Goal: Information Seeking & Learning: Learn about a topic

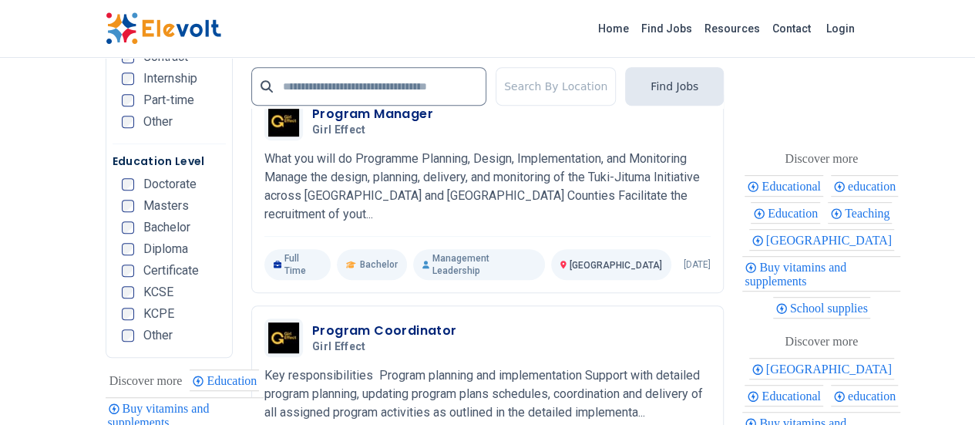
scroll to position [3428, 0]
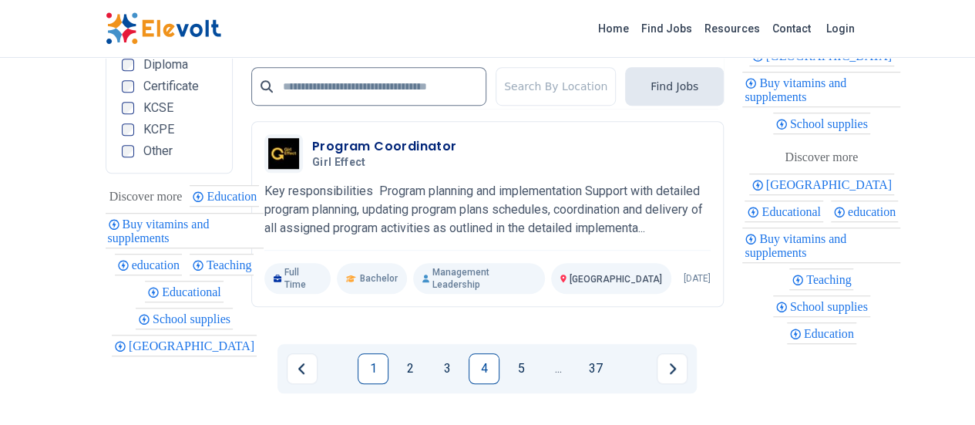
click at [372, 353] on link "1" at bounding box center [373, 368] width 31 height 31
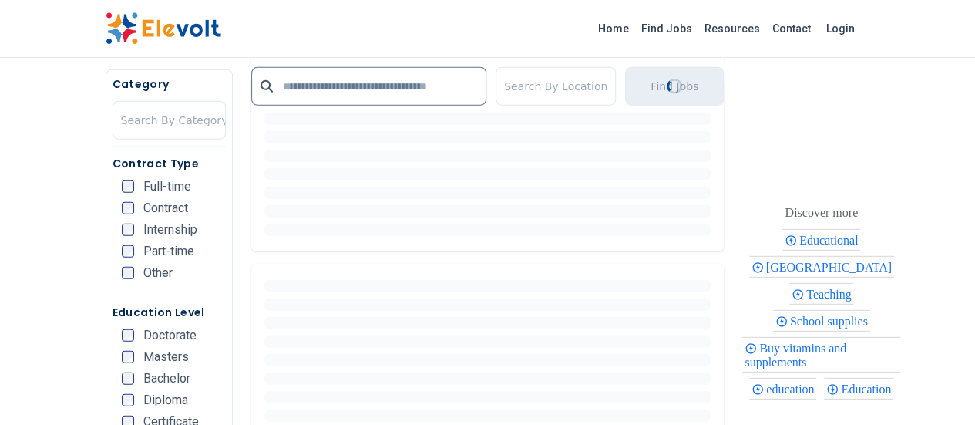
scroll to position [0, 0]
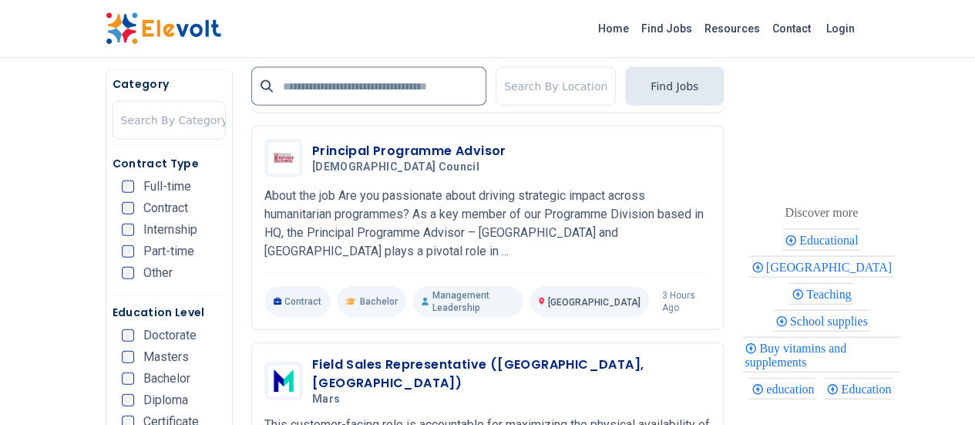
scroll to position [1748, 0]
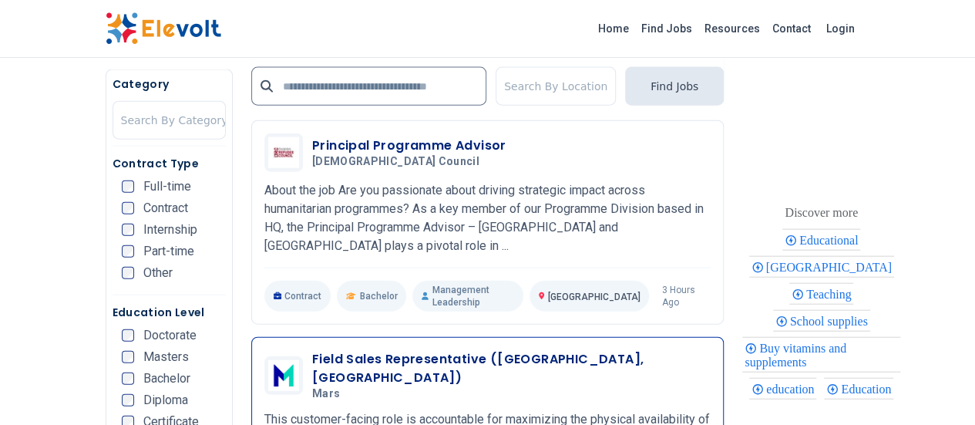
click at [426, 387] on h5 "Mars" at bounding box center [508, 394] width 392 height 14
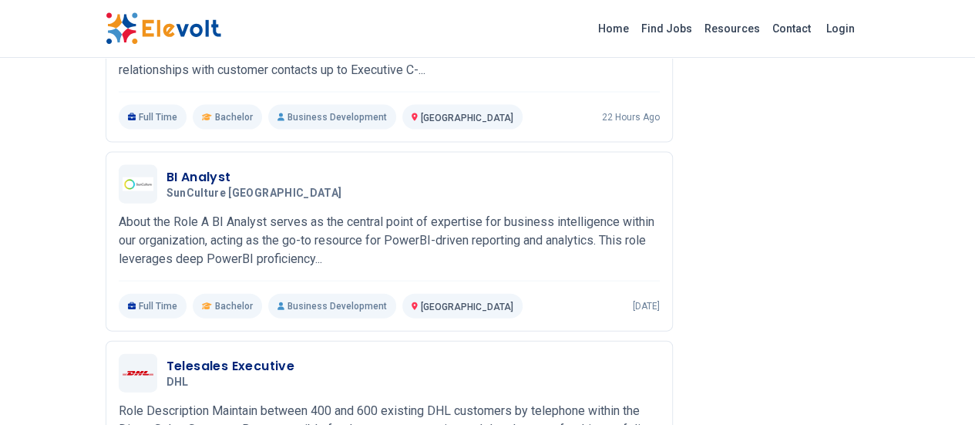
scroll to position [1658, 0]
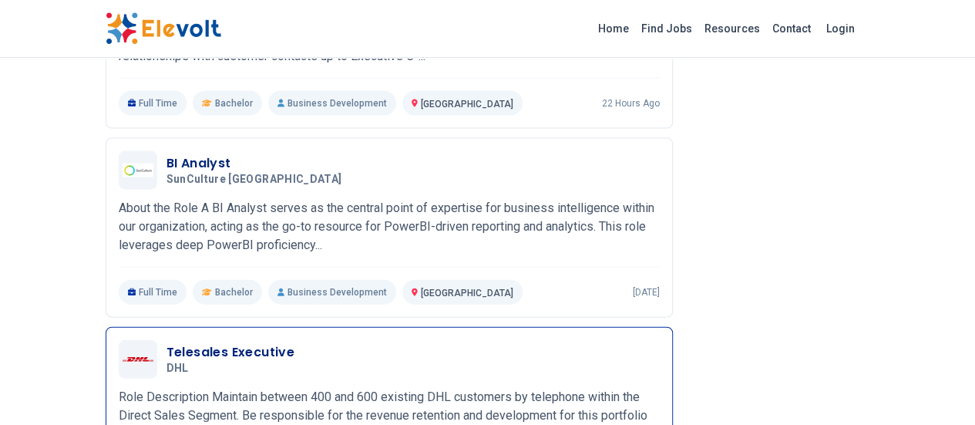
click at [271, 343] on div "Telesales Executive DHL [DATE] [DATE]" at bounding box center [413, 359] width 493 height 32
